Goal: Contribute content: Contribute content

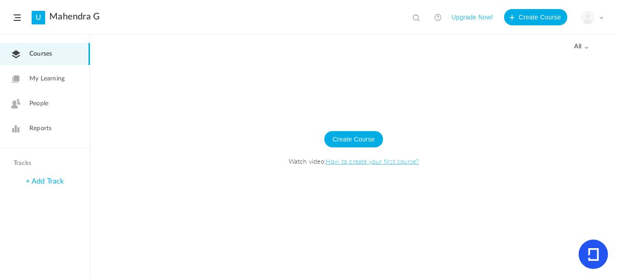
click at [47, 80] on span "My Learning" at bounding box center [46, 78] width 35 height 9
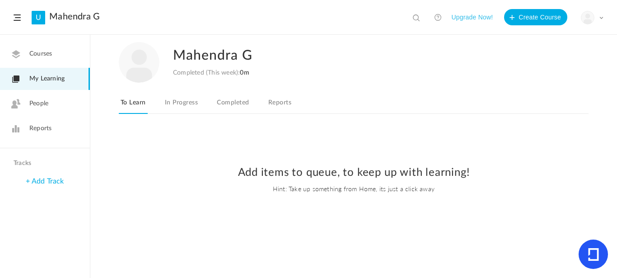
click at [42, 53] on span "Courses" at bounding box center [40, 53] width 23 height 9
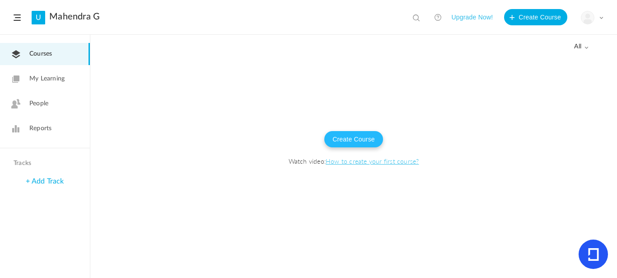
click at [368, 138] on button "Create Course" at bounding box center [354, 139] width 59 height 16
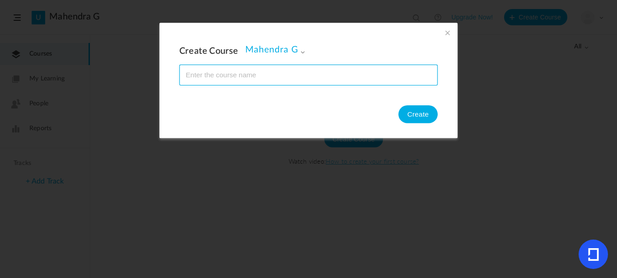
type input "o"
click at [186, 78] on input "name" at bounding box center [309, 75] width 258 height 20
type input "Employee Code of Conduct"
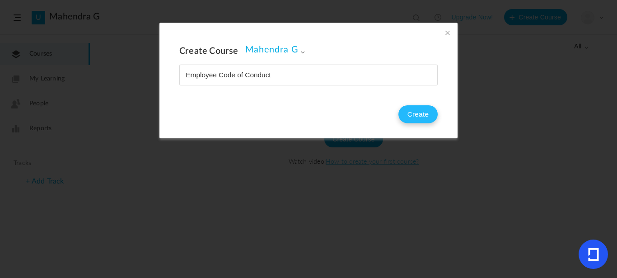
click at [407, 111] on button "Create" at bounding box center [418, 114] width 39 height 18
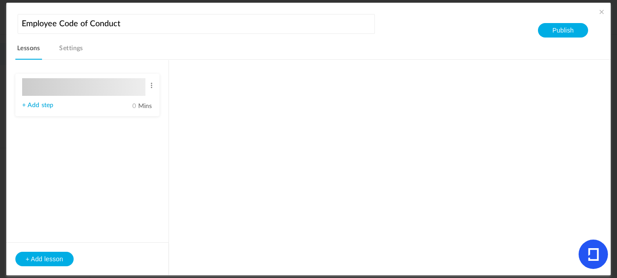
type input "Lesson 1"
type input "0"
type input "Step 1"
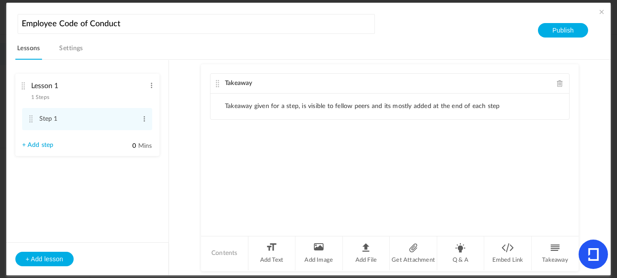
click at [257, 104] on li "Takeaway given for a step, is visible to fellow peers and its mostly added at t…" at bounding box center [362, 107] width 275 height 8
click at [283, 109] on li "Takeaway given for a step, is visible to fellow peers and its mostly added at t…" at bounding box center [362, 107] width 275 height 8
click at [253, 83] on div "Takeaway" at bounding box center [390, 84] width 359 height 20
click at [79, 52] on link "Settings" at bounding box center [71, 50] width 28 height 17
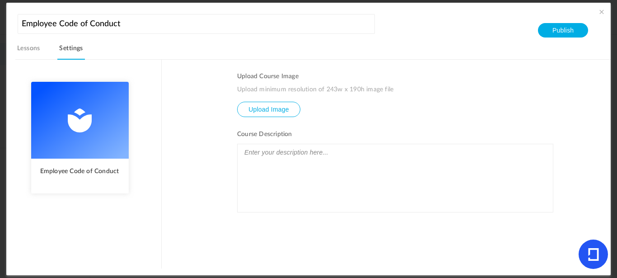
click at [31, 49] on link "Lessons" at bounding box center [28, 50] width 27 height 17
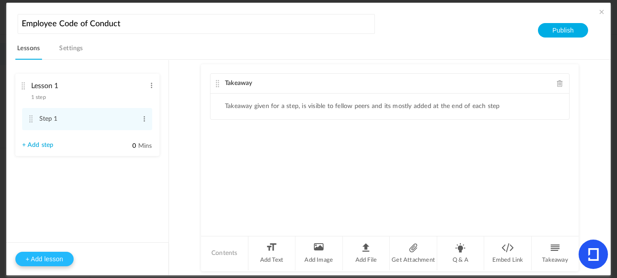
click at [41, 258] on button "+ Add lesson" at bounding box center [44, 259] width 58 height 14
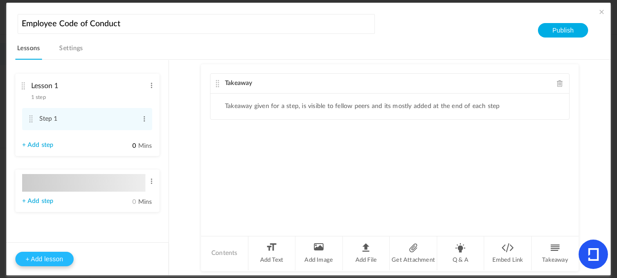
type input "Lesson 2"
type input "0"
type input "Step 1"
